Goal: Task Accomplishment & Management: Complete application form

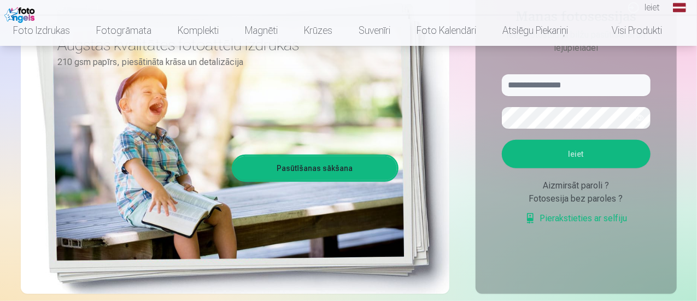
scroll to position [154, 0]
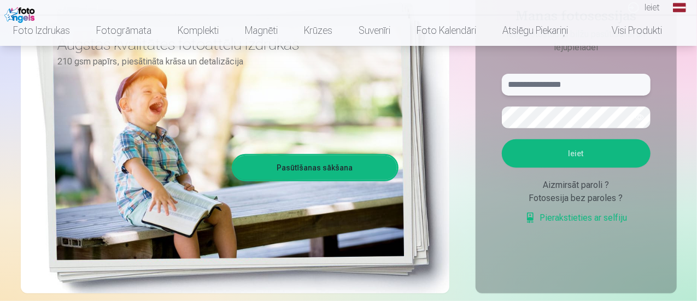
click at [533, 80] on input "text" at bounding box center [576, 85] width 149 height 22
type input "**********"
click at [644, 118] on button "button" at bounding box center [640, 117] width 21 height 21
click at [554, 164] on button "Ieiet" at bounding box center [576, 153] width 149 height 28
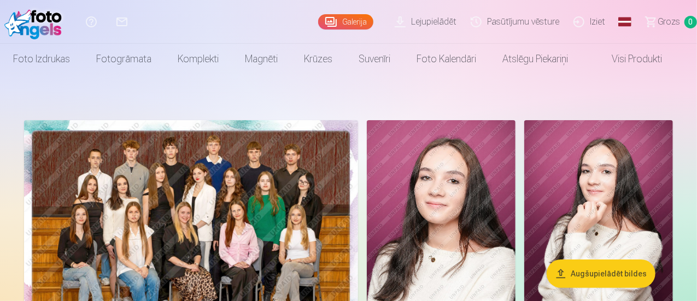
click at [345, 185] on img at bounding box center [191, 231] width 334 height 223
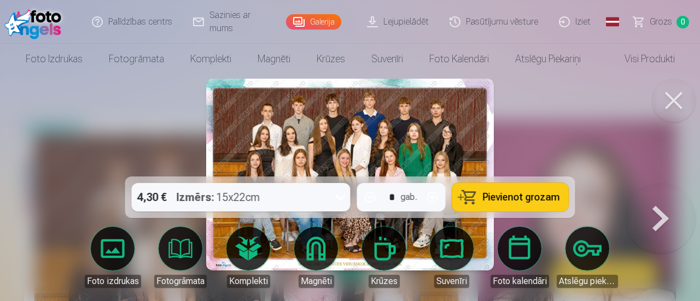
click at [459, 146] on img at bounding box center [350, 175] width 288 height 192
click at [654, 184] on button at bounding box center [661, 184] width 70 height 0
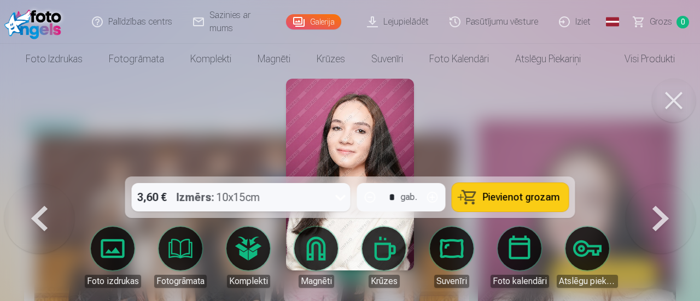
click at [654, 184] on button at bounding box center [661, 184] width 70 height 0
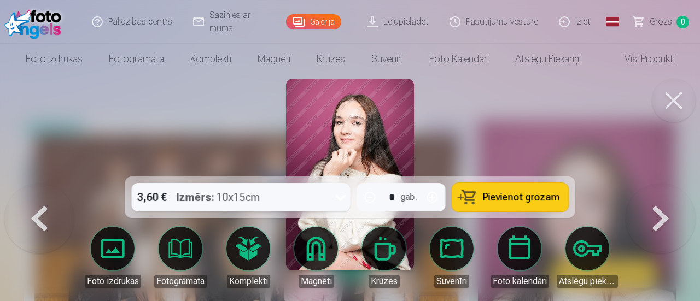
click at [654, 184] on button at bounding box center [661, 184] width 70 height 0
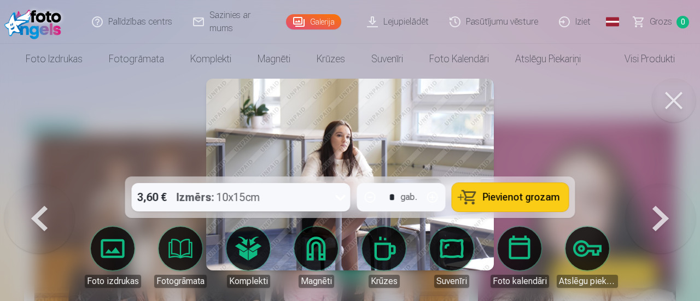
click at [654, 184] on button at bounding box center [661, 184] width 70 height 0
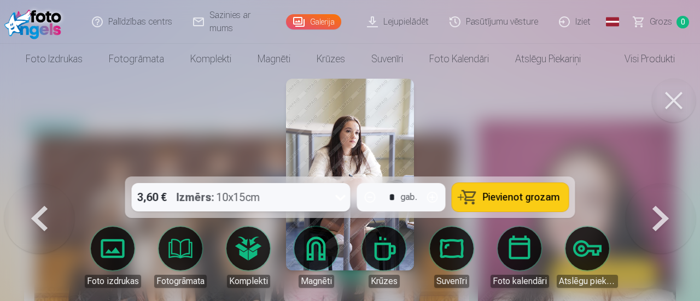
click at [654, 184] on button at bounding box center [661, 184] width 70 height 0
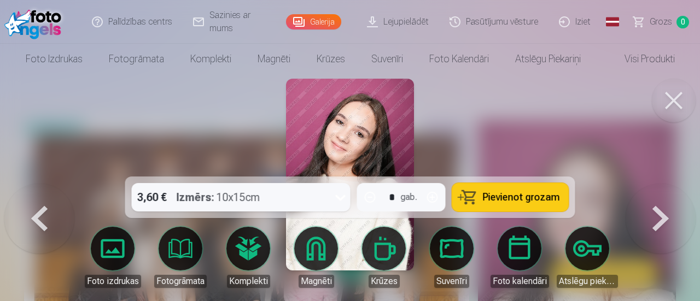
click at [654, 184] on button at bounding box center [661, 184] width 70 height 0
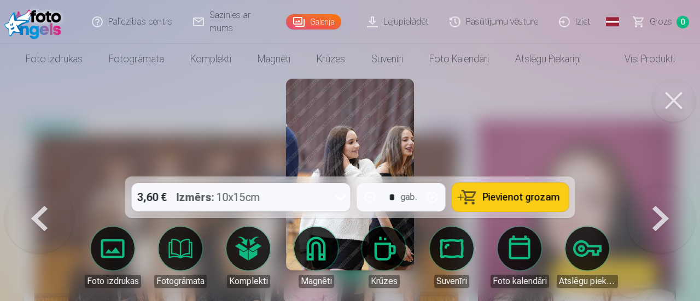
click at [654, 184] on button at bounding box center [661, 184] width 70 height 0
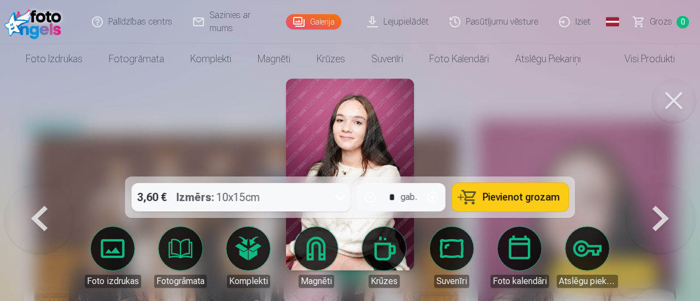
click at [654, 184] on button at bounding box center [661, 184] width 70 height 0
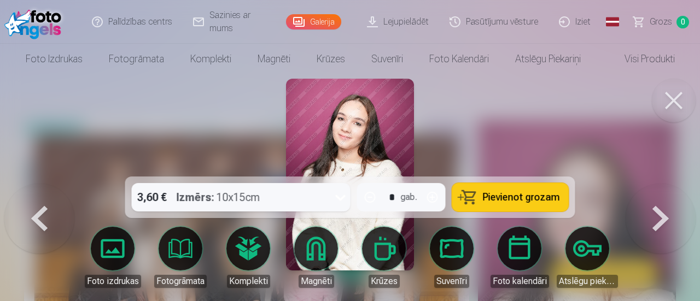
click at [654, 184] on button at bounding box center [661, 184] width 70 height 0
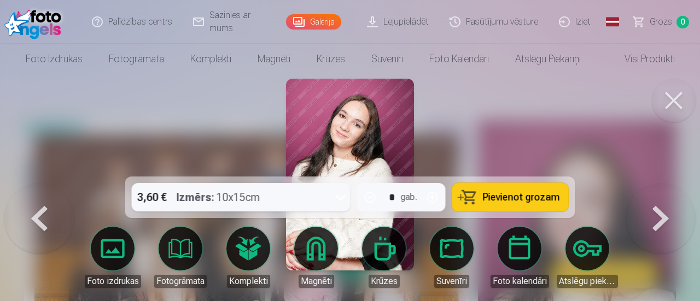
click at [654, 184] on button at bounding box center [661, 184] width 70 height 0
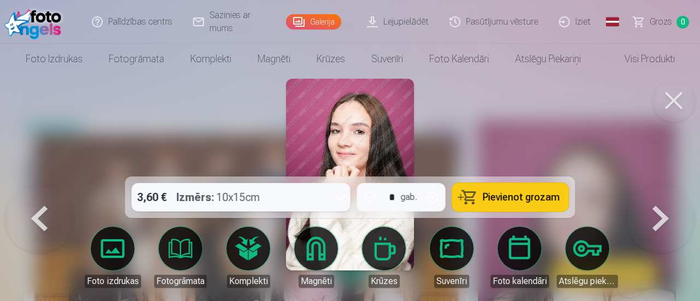
click at [654, 184] on button at bounding box center [661, 184] width 70 height 0
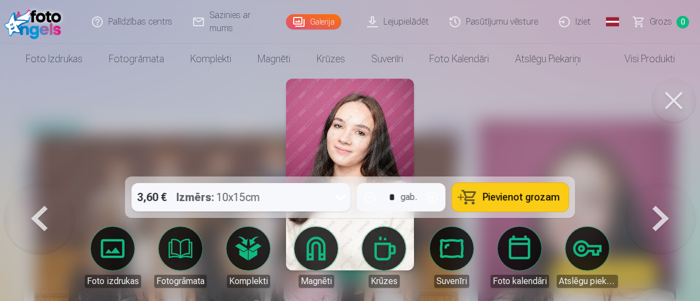
click at [654, 184] on button at bounding box center [661, 184] width 70 height 0
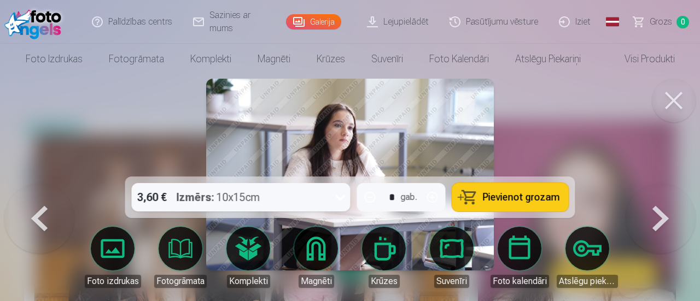
click at [654, 184] on button at bounding box center [661, 184] width 70 height 0
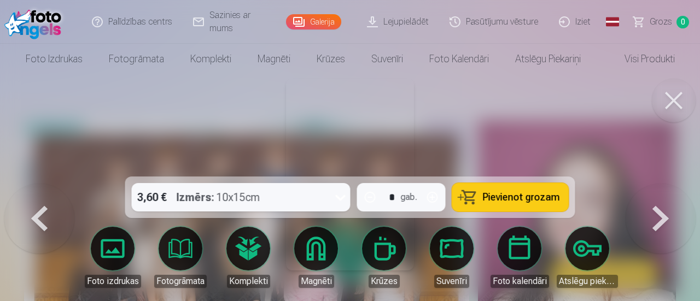
click at [654, 184] on button at bounding box center [661, 184] width 70 height 0
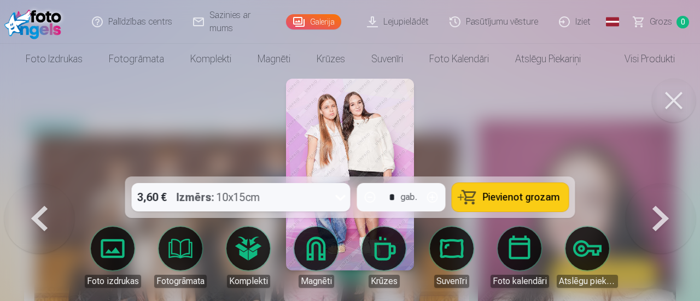
click at [654, 184] on button at bounding box center [661, 184] width 70 height 0
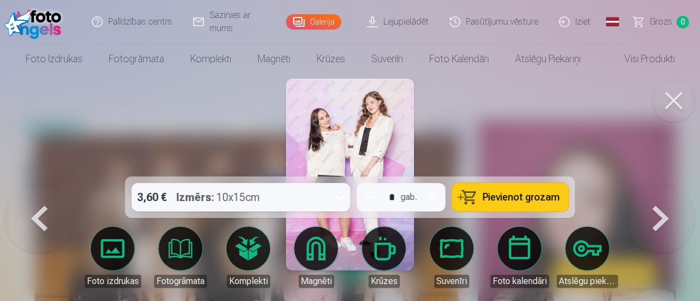
click at [654, 184] on button at bounding box center [661, 184] width 70 height 0
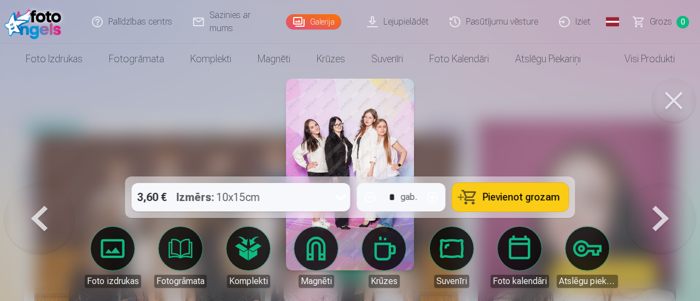
click at [662, 184] on button at bounding box center [661, 184] width 70 height 0
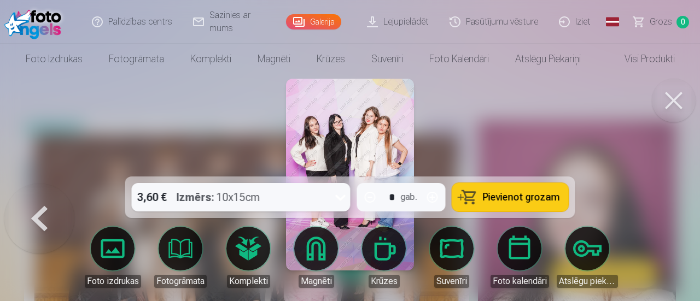
click at [30, 184] on button at bounding box center [39, 184] width 70 height 0
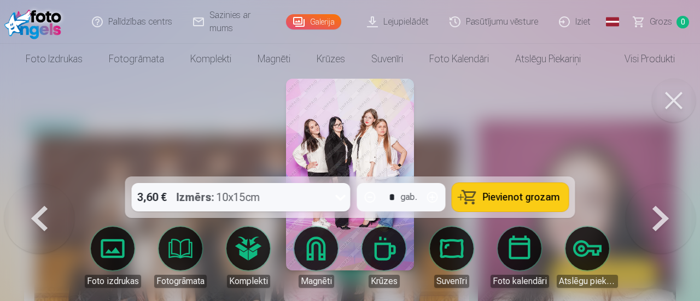
click at [47, 184] on button at bounding box center [39, 184] width 70 height 0
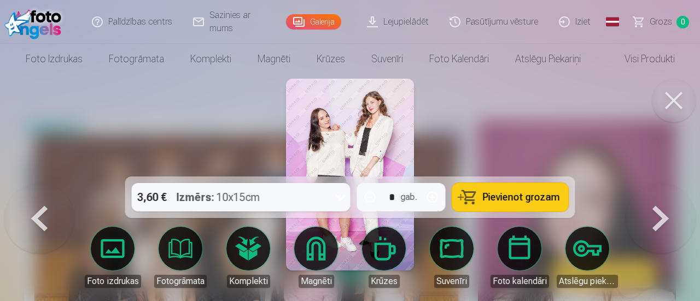
click at [37, 184] on button at bounding box center [39, 184] width 70 height 0
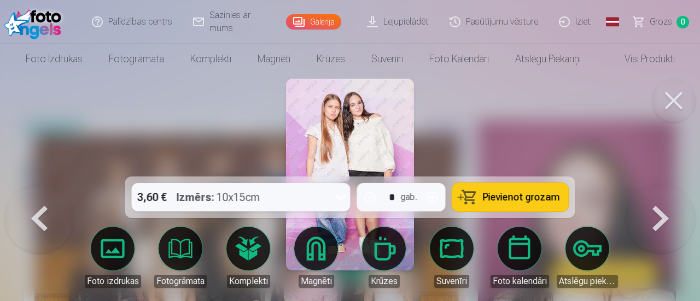
click at [663, 184] on button at bounding box center [661, 184] width 70 height 0
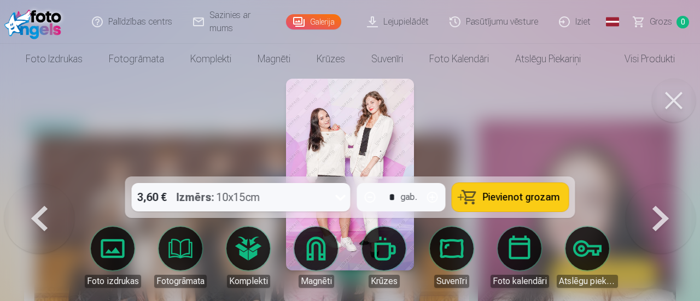
click at [663, 184] on button at bounding box center [661, 184] width 70 height 0
